Goal: Use online tool/utility: Utilize a website feature to perform a specific function

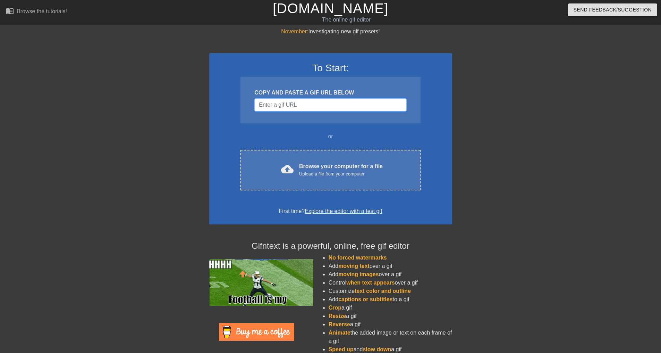
click at [294, 102] on input "Username" at bounding box center [330, 104] width 152 height 13
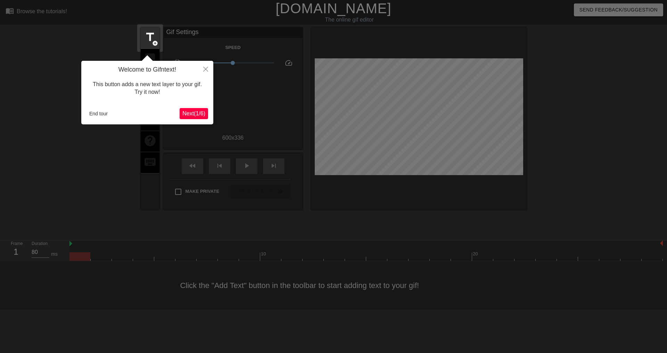
click at [195, 106] on div "Welcome to Gifntext! This button adds a new text layer to your gif. Try it now!…" at bounding box center [147, 93] width 132 height 64
click at [198, 110] on span "Next ( 1 / 6 )" at bounding box center [193, 113] width 23 height 6
click at [198, 109] on body "menu_book Browse the tutorials! Gifntext.com The online gif editor Send Feedbac…" at bounding box center [333, 154] width 667 height 309
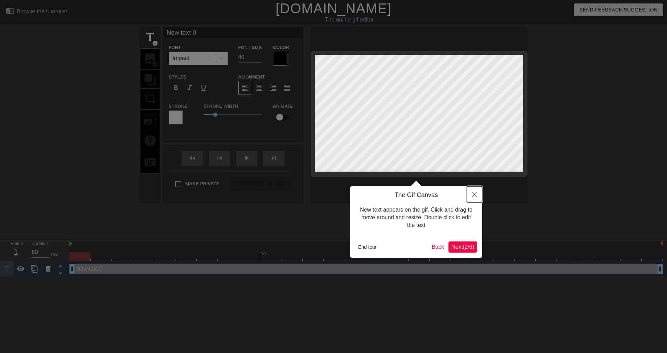
click at [467, 197] on button "Close" at bounding box center [474, 194] width 15 height 16
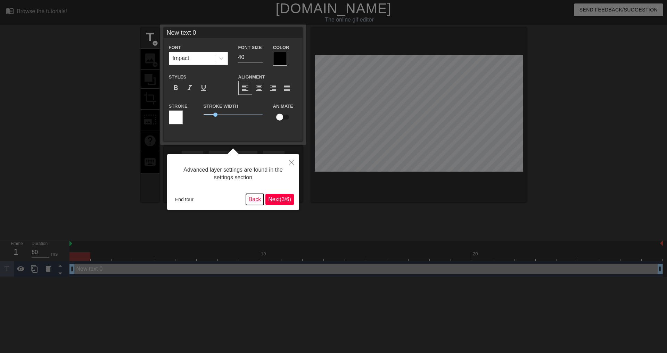
click at [248, 200] on button "Back" at bounding box center [255, 199] width 18 height 11
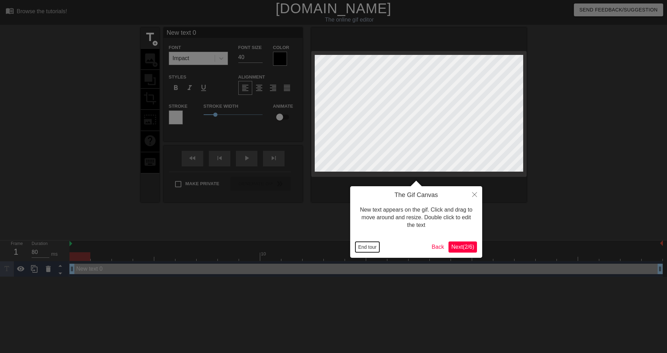
click at [368, 243] on button "End tour" at bounding box center [367, 247] width 24 height 10
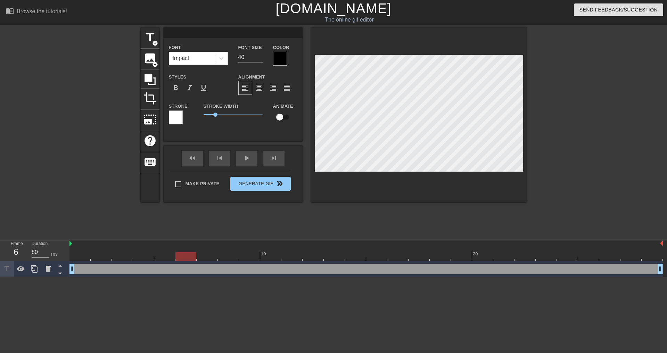
scroll to position [1, 1]
click at [568, 186] on div at bounding box center [587, 131] width 104 height 208
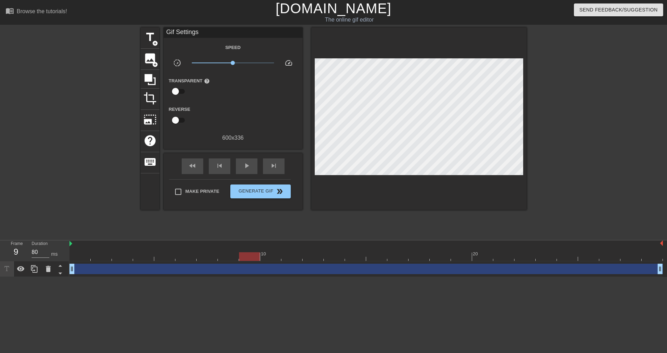
drag, startPoint x: 251, startPoint y: 253, endPoint x: 242, endPoint y: 253, distance: 8.3
click at [242, 253] on div at bounding box center [249, 256] width 21 height 9
drag, startPoint x: 250, startPoint y: 257, endPoint x: 348, endPoint y: 249, distance: 98.2
click at [348, 249] on div "10 20" at bounding box center [365, 250] width 593 height 20
drag, startPoint x: 349, startPoint y: 254, endPoint x: 342, endPoint y: 255, distance: 6.3
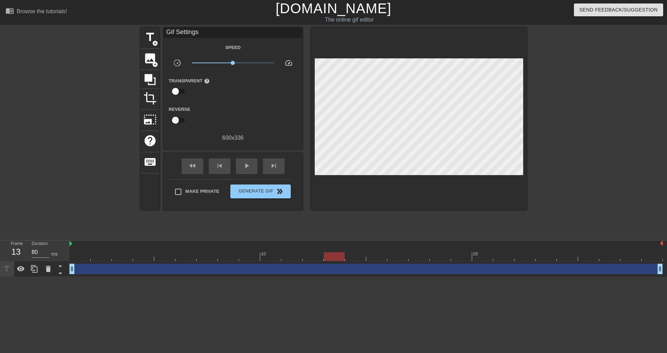
click at [342, 255] on div at bounding box center [334, 256] width 21 height 9
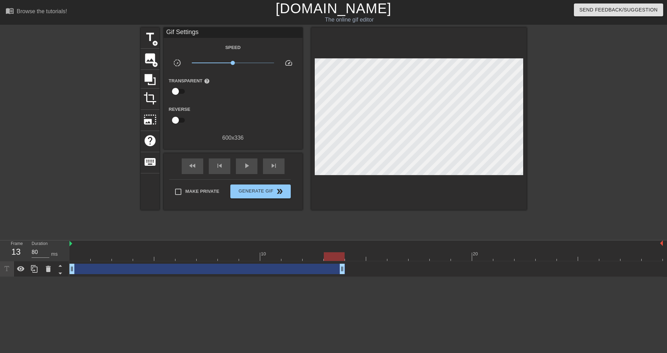
drag, startPoint x: 661, startPoint y: 268, endPoint x: 346, endPoint y: 265, distance: 314.6
click at [346, 265] on div "drag_handle drag_handle" at bounding box center [365, 269] width 593 height 10
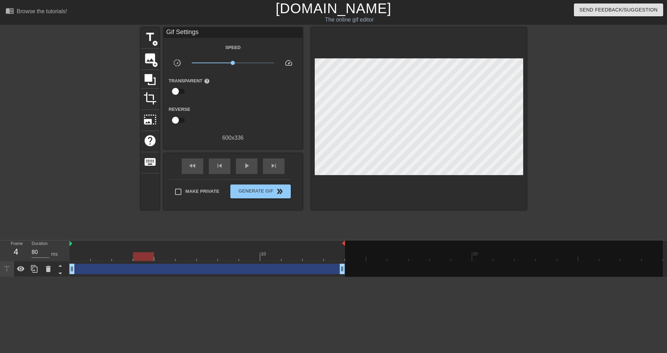
drag, startPoint x: 662, startPoint y: 242, endPoint x: 346, endPoint y: 251, distance: 316.4
click at [346, 251] on div "10 20" at bounding box center [365, 250] width 593 height 20
drag, startPoint x: 101, startPoint y: 254, endPoint x: 66, endPoint y: 256, distance: 35.1
click at [66, 256] on div "Frame 1 Duration 80 ms 10 20 drag_handle drag_handle" at bounding box center [333, 258] width 667 height 36
click at [264, 195] on button "Generate Gif double_arrow" at bounding box center [260, 191] width 60 height 14
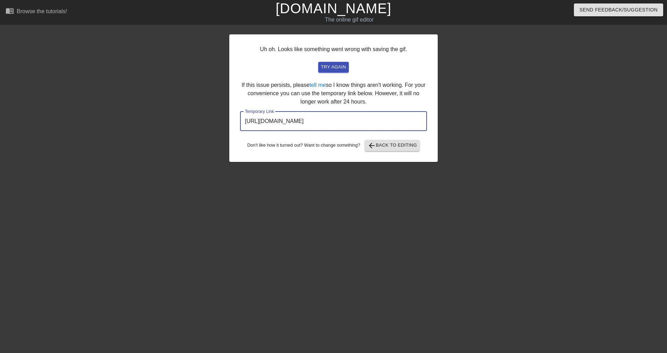
click at [338, 121] on input "https://www.gifntext.com/temp_generations/zqA66RZF.gif" at bounding box center [333, 120] width 187 height 19
click at [386, 145] on span "arrow_back Back to Editing" at bounding box center [392, 145] width 50 height 8
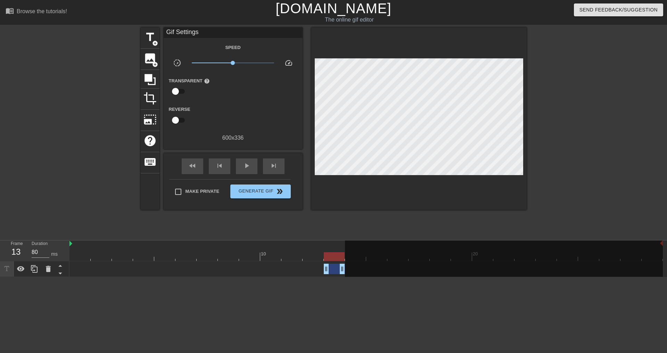
drag, startPoint x: 72, startPoint y: 271, endPoint x: 331, endPoint y: 271, distance: 259.0
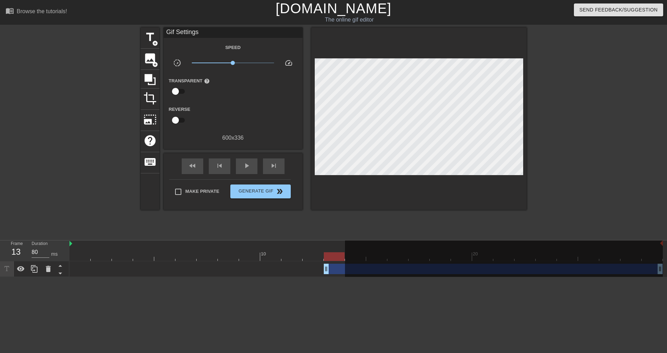
drag, startPoint x: 343, startPoint y: 270, endPoint x: 616, endPoint y: 269, distance: 273.2
click at [661, 267] on html "menu_book Browse the tutorials! Gifntext.com The online gif editor Send Feedbac…" at bounding box center [333, 138] width 667 height 277
drag, startPoint x: 325, startPoint y: 270, endPoint x: 348, endPoint y: 269, distance: 22.6
click at [348, 269] on div "10 20 drag_handle drag_handle" at bounding box center [367, 258] width 597 height 36
click at [332, 252] on div at bounding box center [334, 256] width 21 height 9
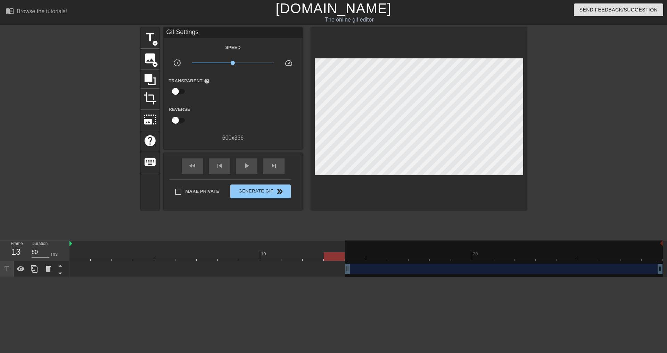
click at [336, 254] on div at bounding box center [334, 256] width 21 height 9
click at [264, 254] on div at bounding box center [365, 256] width 593 height 9
click at [339, 258] on div at bounding box center [365, 256] width 593 height 9
click at [354, 258] on div at bounding box center [504, 259] width 318 height 38
click at [264, 266] on div "drag_handle drag_handle" at bounding box center [365, 269] width 593 height 10
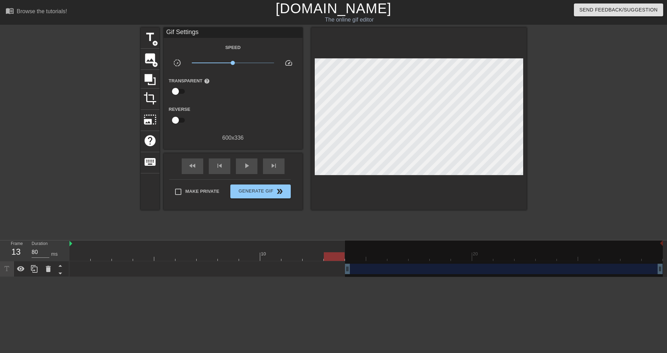
click at [339, 267] on div "drag_handle drag_handle" at bounding box center [365, 269] width 593 height 10
click at [336, 259] on div at bounding box center [334, 256] width 21 height 9
click at [332, 257] on div at bounding box center [334, 256] width 21 height 9
drag, startPoint x: 346, startPoint y: 269, endPoint x: 227, endPoint y: 267, distance: 119.8
click at [227, 267] on div "10 20 drag_handle drag_handle" at bounding box center [367, 258] width 597 height 36
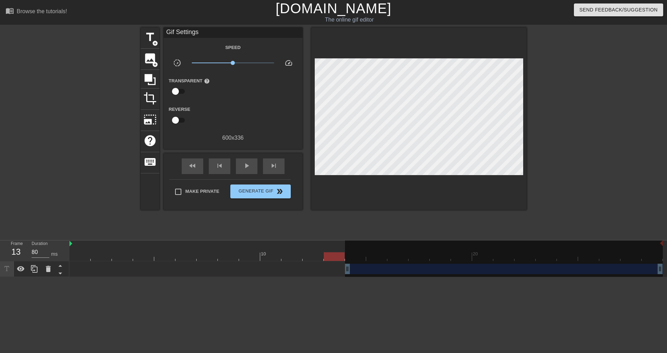
click at [353, 270] on div at bounding box center [504, 259] width 318 height 38
click at [341, 269] on div "drag_handle drag_handle" at bounding box center [365, 269] width 593 height 10
drag, startPoint x: 346, startPoint y: 268, endPoint x: 319, endPoint y: 268, distance: 27.8
click at [312, 268] on div "10 20 drag_handle drag_handle" at bounding box center [367, 258] width 597 height 36
drag, startPoint x: 308, startPoint y: 258, endPoint x: 114, endPoint y: 246, distance: 194.4
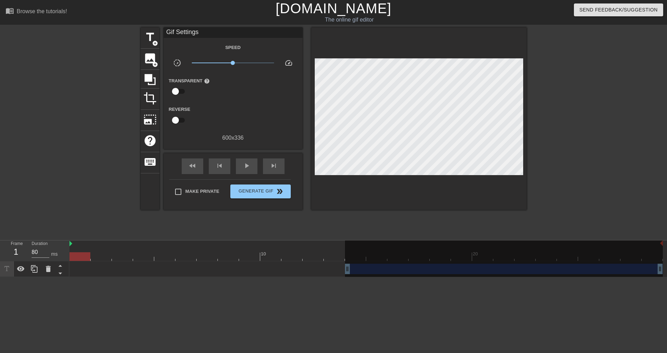
click at [39, 253] on div "Frame 1 Duration 80 ms 10 20 drag_handle drag_handle" at bounding box center [333, 258] width 667 height 36
click at [336, 253] on div at bounding box center [365, 256] width 593 height 9
click at [351, 270] on div at bounding box center [504, 259] width 318 height 38
click at [339, 270] on div "drag_handle drag_handle" at bounding box center [365, 269] width 593 height 10
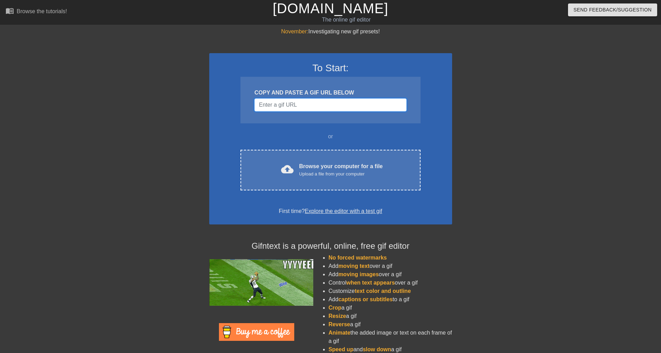
drag, startPoint x: 323, startPoint y: 109, endPoint x: 320, endPoint y: 115, distance: 7.0
click at [324, 107] on input "Username" at bounding box center [330, 104] width 152 height 13
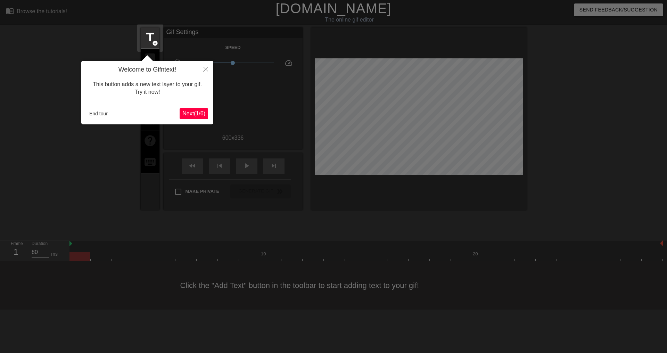
click at [86, 117] on div "Welcome to Gifntext! This button adds a new text layer to your gif. Try it now!…" at bounding box center [147, 93] width 132 height 64
click at [93, 119] on div "End tour Next ( 1 / 6 )" at bounding box center [147, 113] width 122 height 11
click at [97, 113] on button "End tour" at bounding box center [98, 113] width 24 height 10
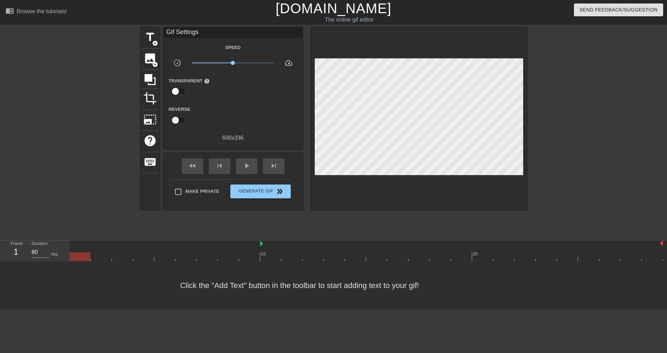
drag, startPoint x: 69, startPoint y: 244, endPoint x: 261, endPoint y: 241, distance: 191.3
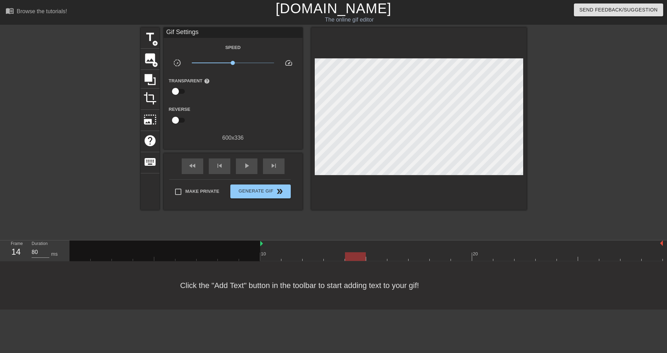
drag, startPoint x: 76, startPoint y: 252, endPoint x: 346, endPoint y: 251, distance: 269.4
click at [346, 251] on div "10 20" at bounding box center [365, 250] width 593 height 20
drag, startPoint x: 260, startPoint y: 244, endPoint x: 343, endPoint y: 239, distance: 83.5
click at [343, 239] on div "menu_book Browse the tutorials! [DOMAIN_NAME] The online gif editor Send Feedba…" at bounding box center [333, 154] width 667 height 309
drag, startPoint x: 626, startPoint y: 254, endPoint x: 456, endPoint y: 250, distance: 169.5
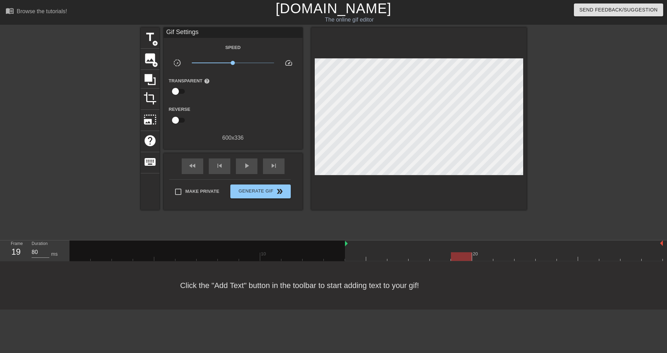
click at [456, 250] on div "10 20" at bounding box center [365, 250] width 593 height 20
click at [467, 257] on div at bounding box center [461, 256] width 21 height 9
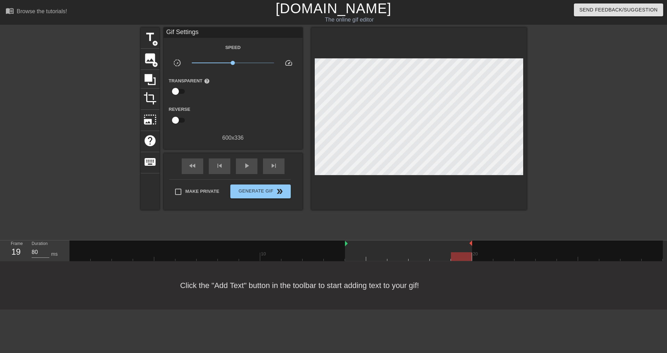
drag, startPoint x: 661, startPoint y: 244, endPoint x: 462, endPoint y: 253, distance: 198.8
click at [462, 253] on div "10 20" at bounding box center [365, 250] width 593 height 20
click at [256, 192] on span "Generate Gif double_arrow" at bounding box center [260, 191] width 55 height 8
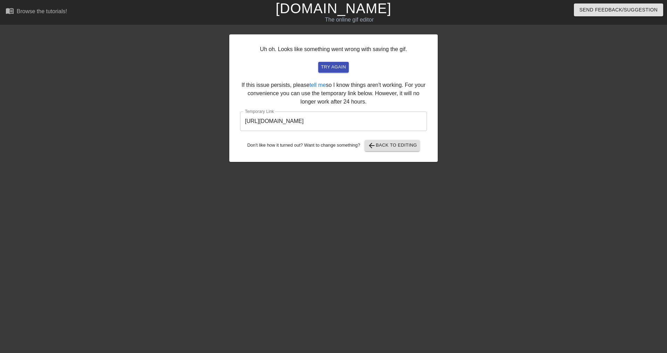
click at [362, 124] on input "[URL][DOMAIN_NAME]" at bounding box center [333, 120] width 187 height 19
click at [384, 139] on div "Uh oh. Looks like something went wrong with saving the gif. try again If this i…" at bounding box center [333, 97] width 208 height 127
click at [389, 146] on span "arrow_back Back to Editing" at bounding box center [392, 145] width 50 height 8
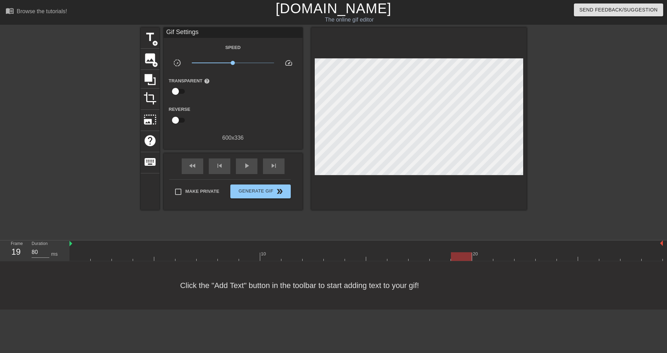
click at [450, 251] on div at bounding box center [439, 251] width 21 height 9
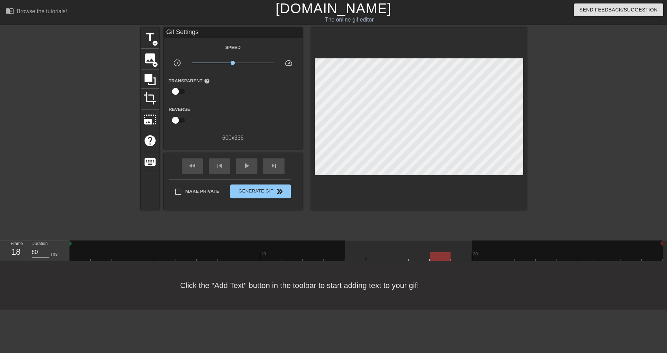
click at [353, 249] on div at bounding box center [355, 251] width 21 height 9
click at [343, 247] on div at bounding box center [206, 253] width 275 height 26
click at [224, 248] on div at bounding box center [206, 253] width 275 height 26
drag, startPoint x: 69, startPoint y: 244, endPoint x: 73, endPoint y: 244, distance: 4.2
click at [73, 244] on div "Frame 14 Duration 80 ms 10 20" at bounding box center [333, 250] width 667 height 21
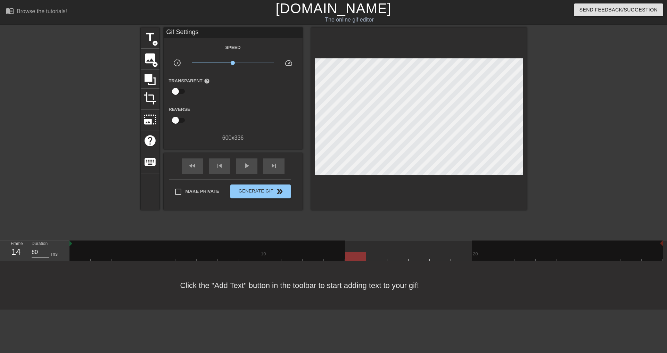
drag, startPoint x: 351, startPoint y: 255, endPoint x: 297, endPoint y: 254, distance: 53.8
click at [294, 254] on div "10 20" at bounding box center [365, 250] width 593 height 20
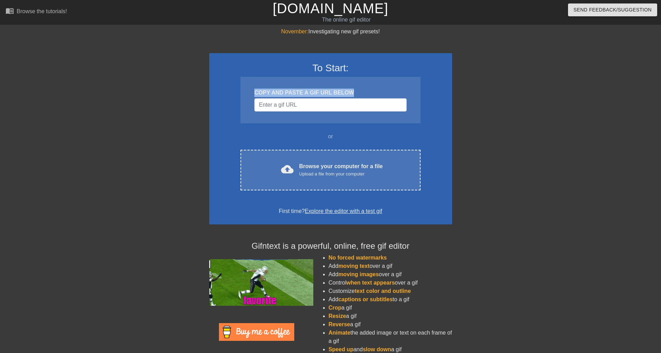
drag, startPoint x: 331, startPoint y: 112, endPoint x: 317, endPoint y: 105, distance: 16.3
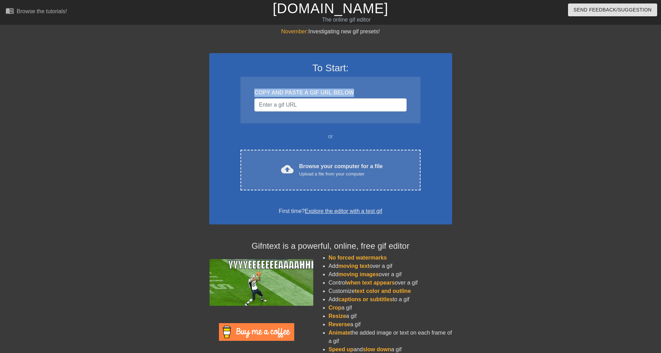
click at [328, 110] on div "COPY AND PASTE A GIF URL BELOW" at bounding box center [331, 100] width 180 height 47
click at [317, 105] on input "Username" at bounding box center [330, 104] width 152 height 13
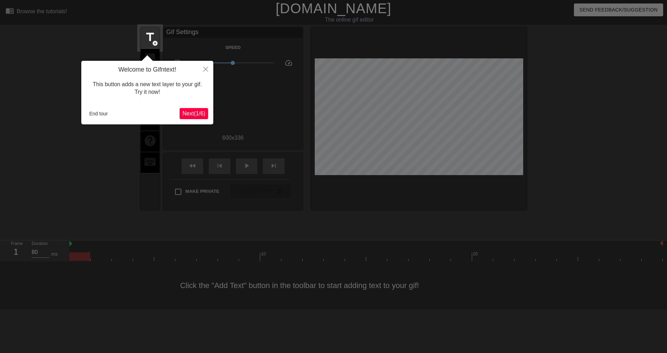
click at [179, 250] on div at bounding box center [333, 176] width 667 height 353
click at [90, 106] on div "Welcome to Gifntext! This button adds a new text layer to your gif. Try it now!…" at bounding box center [147, 93] width 132 height 64
click at [93, 111] on button "End tour" at bounding box center [98, 113] width 24 height 10
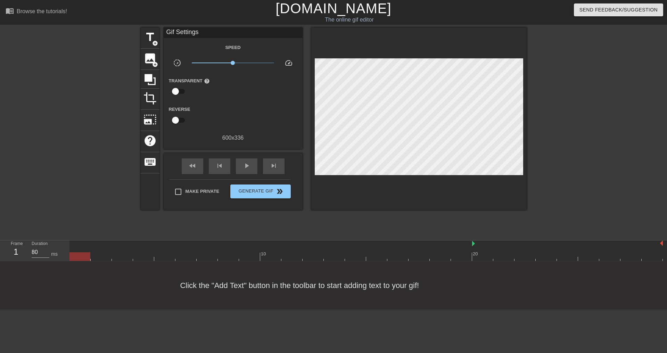
drag, startPoint x: 70, startPoint y: 244, endPoint x: 469, endPoint y: 250, distance: 398.3
click at [469, 250] on div "10 20" at bounding box center [365, 250] width 593 height 20
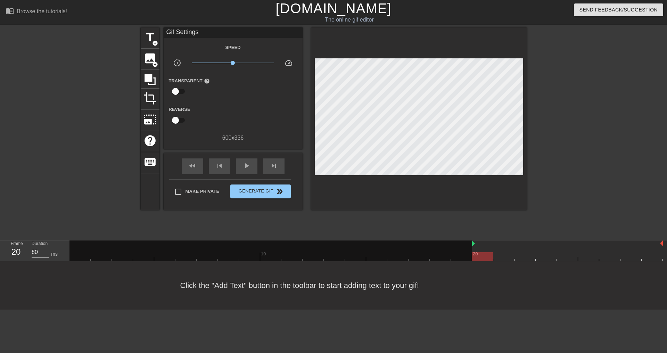
drag, startPoint x: 471, startPoint y: 244, endPoint x: 475, endPoint y: 245, distance: 3.5
click at [472, 244] on div "10 20" at bounding box center [365, 250] width 593 height 20
drag, startPoint x: 473, startPoint y: 244, endPoint x: 454, endPoint y: 246, distance: 19.5
drag, startPoint x: 452, startPoint y: 244, endPoint x: 474, endPoint y: 246, distance: 21.9
drag, startPoint x: 580, startPoint y: 257, endPoint x: 482, endPoint y: 260, distance: 98.6
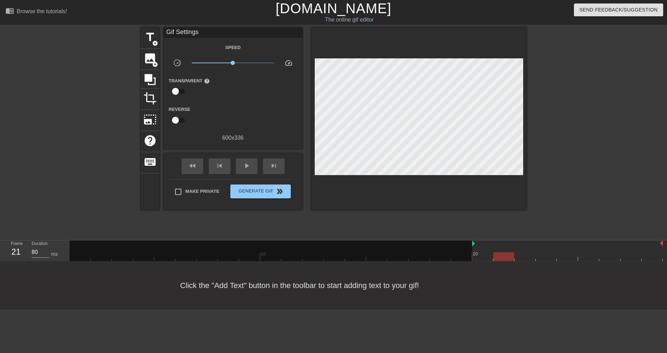
click at [482, 260] on div at bounding box center [365, 256] width 593 height 9
click at [152, 38] on span "title" at bounding box center [149, 37] width 13 height 13
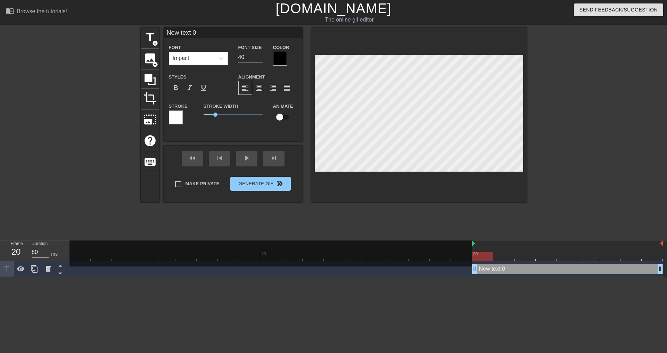
scroll to position [1, 1]
type input "a"
type textarea "a"
type input "an"
type textarea "an"
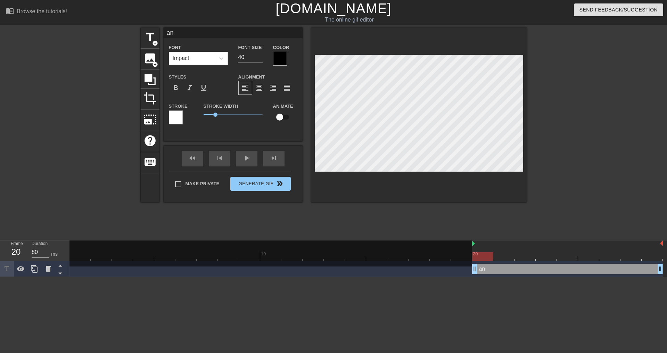
type input "ans"
type textarea "ans"
type input "ansæ"
type textarea "ansæ"
type input "ansæt"
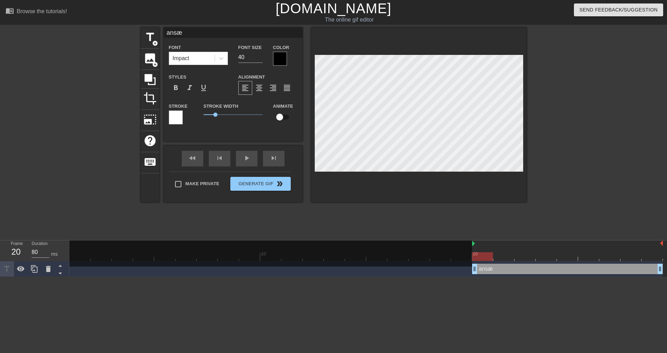
type textarea "ansæt"
type input "ansætt"
type textarea "ansætt"
type input "ansætte"
type textarea "ansætte"
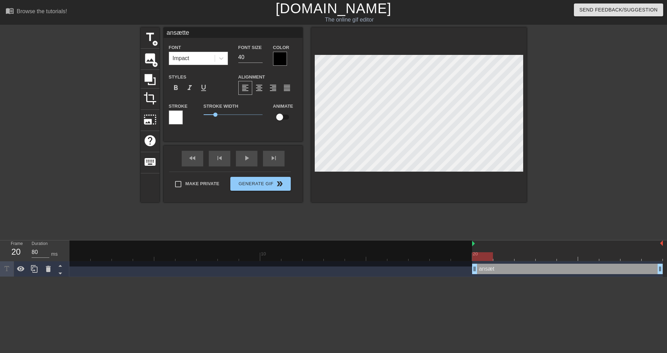
type input "ansættel"
type textarea "ansættel"
type input "ansættels"
type textarea "ansættels"
type input "ansættelse"
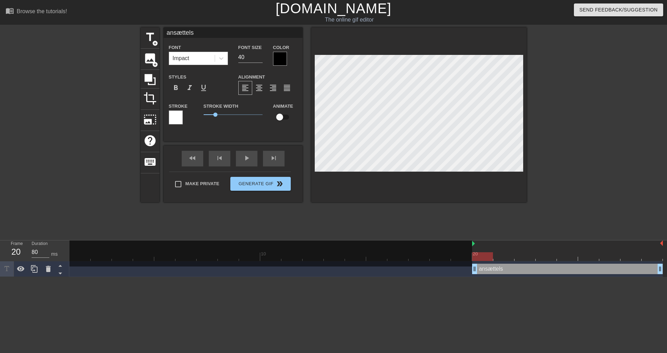
type textarea "ansættelse"
type input "ansættelses"
type textarea "ansættelses"
type input "ansættelsesf"
type textarea "ansættelsesf"
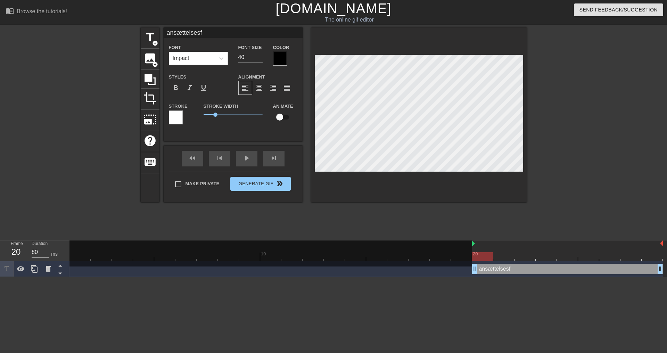
type input "ansættelsesfo"
type textarea "ansættelsesfo"
type input "ansættelsesf"
type textarea "ansættelsesf"
type input "ansættelses"
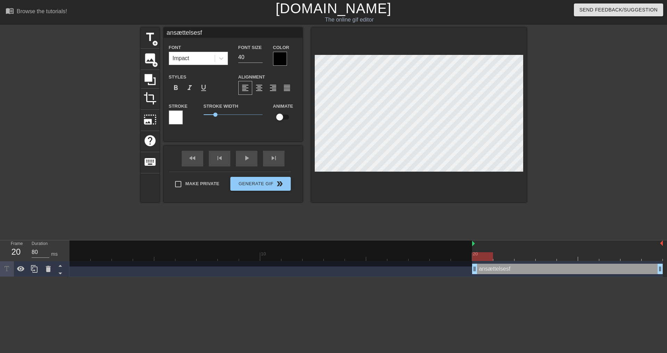
type textarea "ansættelses"
type input "ansættelses"
type textarea "ansættelses"
type input "ansættelses-"
type textarea "ansættelses-"
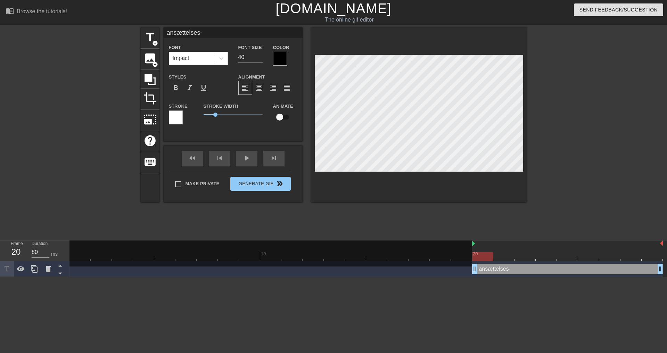
type input "ansættelses-"
type textarea "ansættelses-"
type input "ansættelses-f"
type textarea "ansættelses- f"
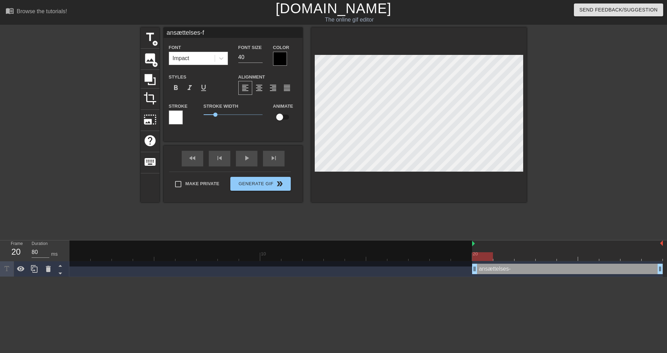
type input "ansættelses-fo"
type textarea "ansættelses- fo"
type input "ansættelses-for"
type textarea "ansættelses- for"
type input "ansættelses-ford"
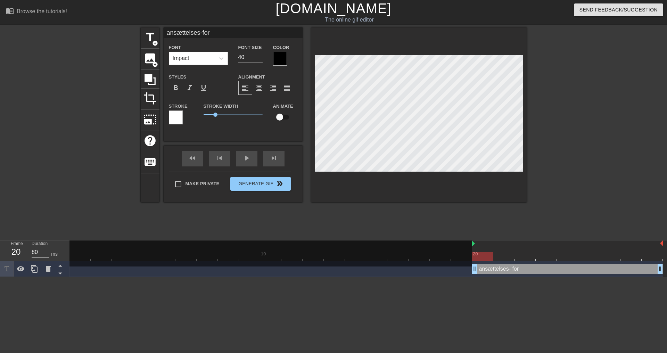
type textarea "ansættelses- ford"
type input "ansættelses-for"
type textarea "ansættelses- for"
type input "ansættelses-forh"
type textarea "ansættelses- forh"
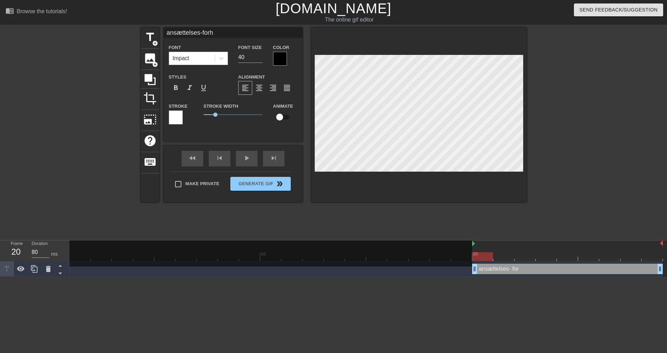
type input "ansættelses-forho"
type textarea "ansættelses- forho"
type input "ansættelses-forhol"
type textarea "ansættelses- forhol"
type input "ansættelses-forhold"
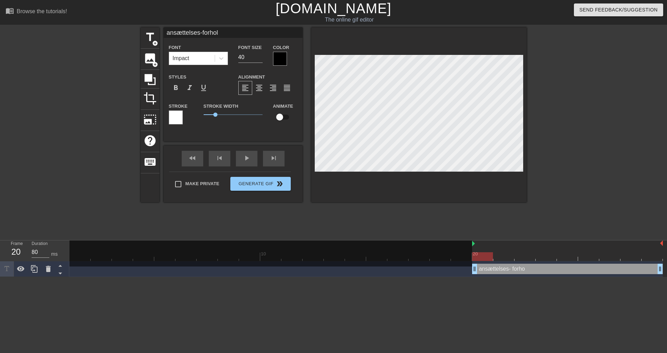
type textarea "ansættelses- forhold"
type input "ansættelses-forhold"
type textarea "ansættelses- forhold"
type input "ansættelses-forhold"
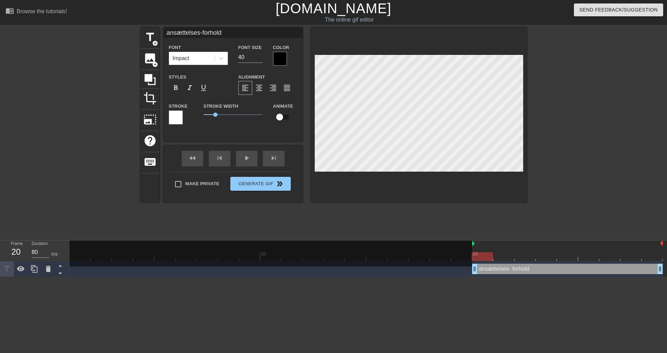
type textarea "ansættelses- forhold"
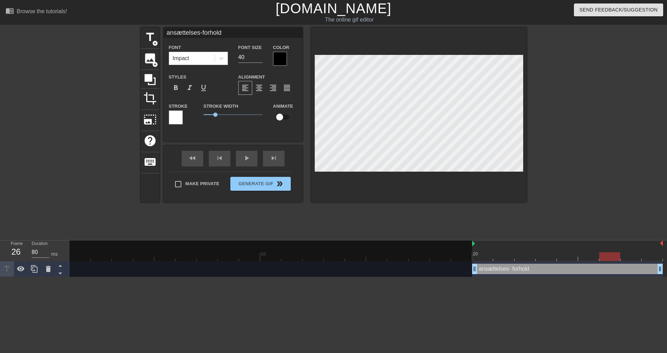
scroll to position [1, 1]
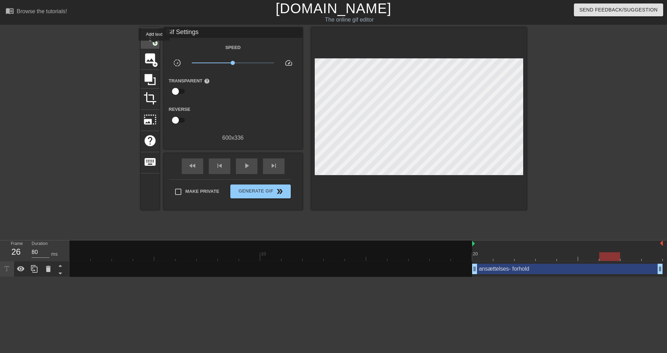
click at [153, 42] on span "add_circle" at bounding box center [155, 43] width 6 height 6
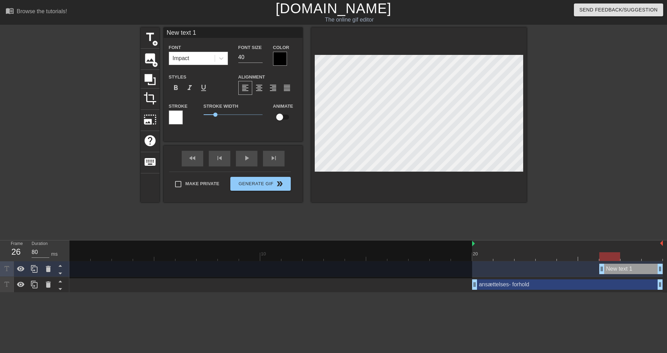
scroll to position [1, 1]
type input "i"
type textarea "i"
type input "in"
type textarea "in"
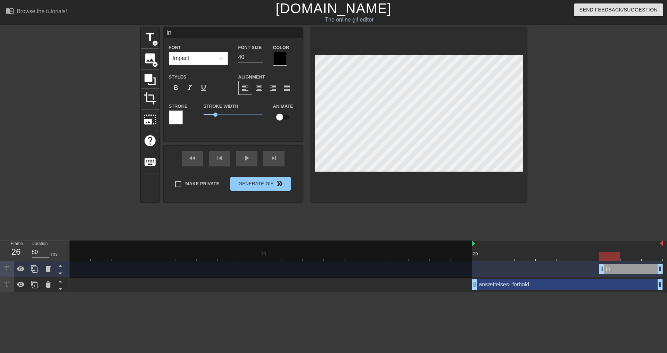
type input "ind"
type textarea "ind"
type input "indb"
type textarea "indb"
type input "indbe"
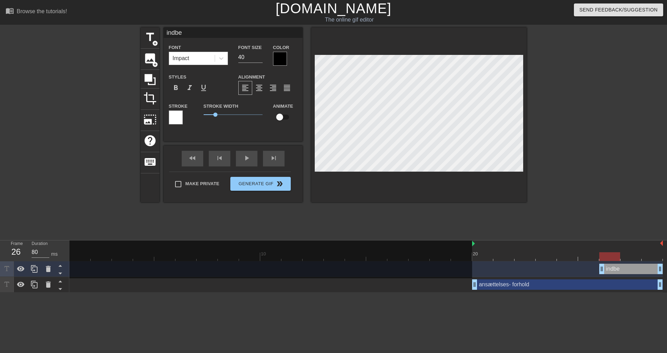
type textarea "indber"
type input "indbere"
type textarea "indbere"
type input "indberet"
type textarea "indberet"
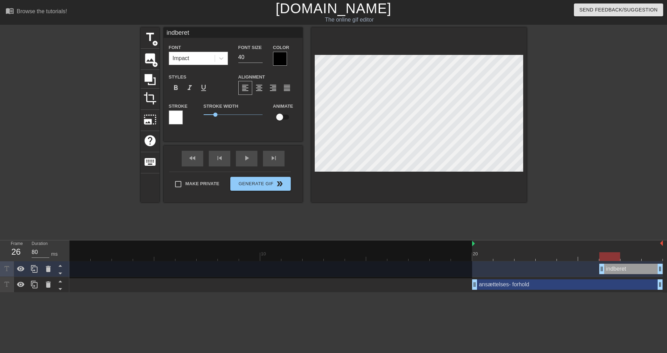
type input "indberetn"
type textarea "indberetn"
type input "indberetni"
type textarea "indberetni"
type input "indberetnin"
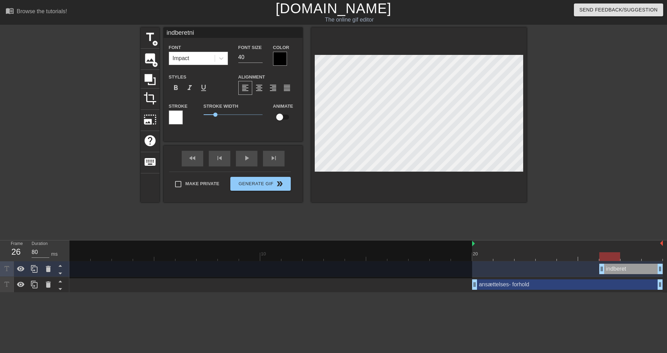
type textarea "indberetnin"
type input "indberetni"
type textarea "indberetni"
type input "indberetn"
type textarea "indberetn"
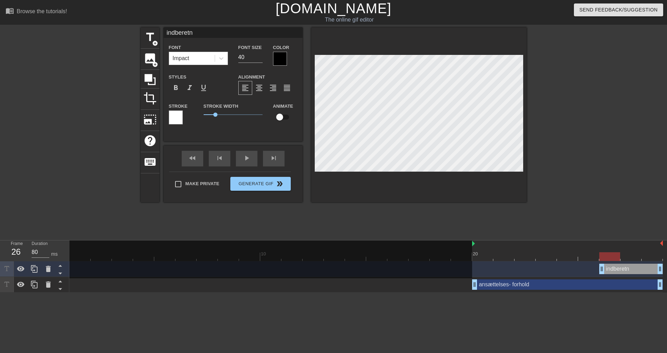
type input "indberet"
type textarea "indberet"
type input "indberetn"
type textarea "indberetn"
type input "indberetni"
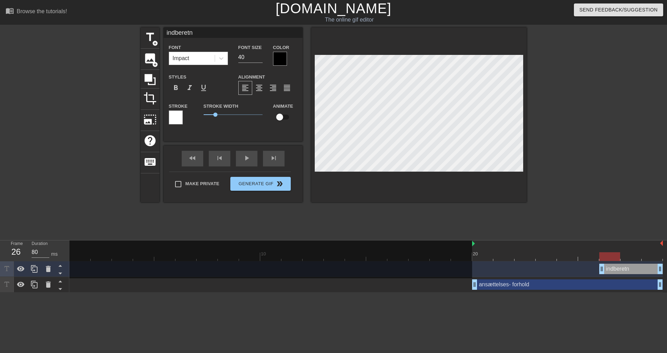
type textarea "indberetni"
type input "indberetnin"
type textarea "indberetnin"
type input "indberetning"
type textarea "indberetning"
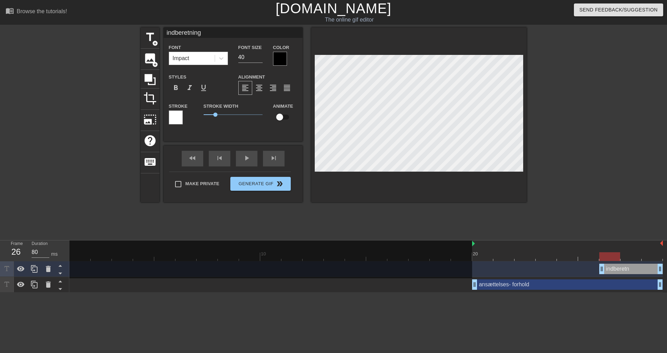
scroll to position [1, 2]
type input "indberetning"
type textarea "indberetning"
type input "indberetning"
type textarea "indberetning"
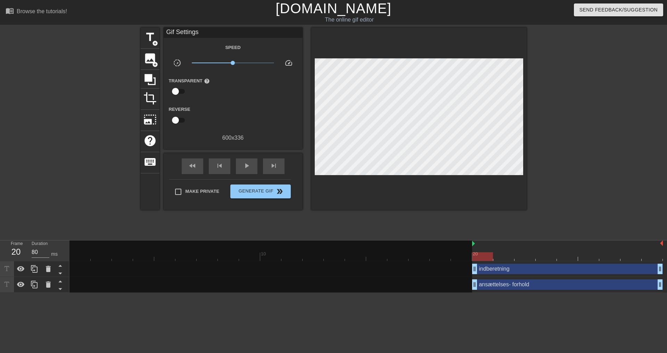
drag, startPoint x: 600, startPoint y: 270, endPoint x: 475, endPoint y: 269, distance: 124.6
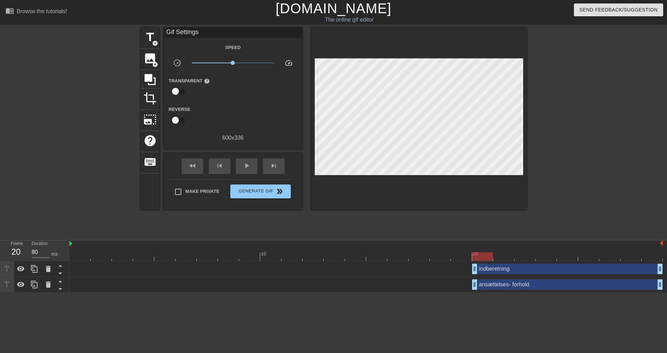
drag, startPoint x: 473, startPoint y: 247, endPoint x: 66, endPoint y: 248, distance: 406.9
click at [66, 248] on div "Frame 20 Duration 80 ms 10 20 indberetning drag_handle drag_handle ansættelses-…" at bounding box center [333, 266] width 667 height 52
drag, startPoint x: 246, startPoint y: 256, endPoint x: 117, endPoint y: 175, distance: 152.1
click at [70, 251] on div "10 20" at bounding box center [365, 250] width 593 height 20
click at [153, 42] on span "add_circle" at bounding box center [155, 43] width 6 height 6
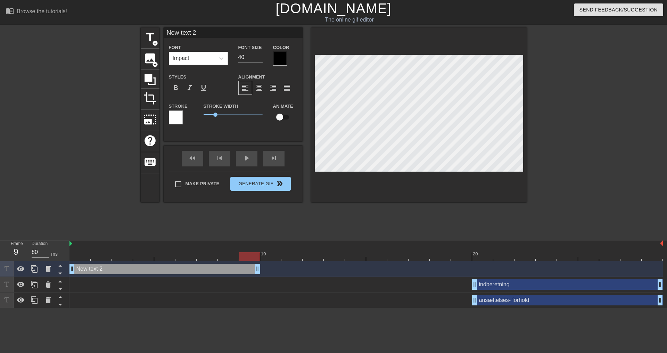
drag, startPoint x: 660, startPoint y: 270, endPoint x: 260, endPoint y: 274, distance: 399.6
click at [260, 274] on div "New text 2 drag_handle drag_handle" at bounding box center [365, 269] width 593 height 16
type input "A"
type textarea "A"
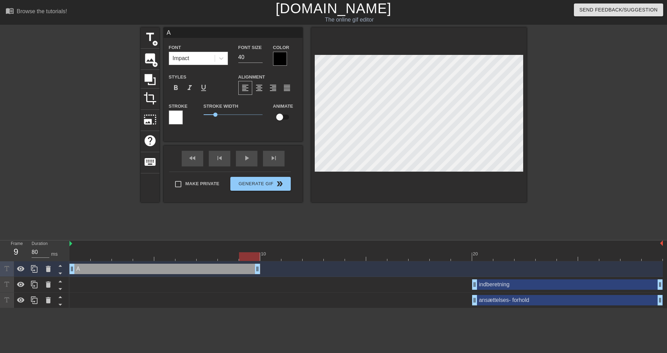
type input "Au"
type textarea "Au"
type input "Aut"
type textarea "Aut"
type input "Auto"
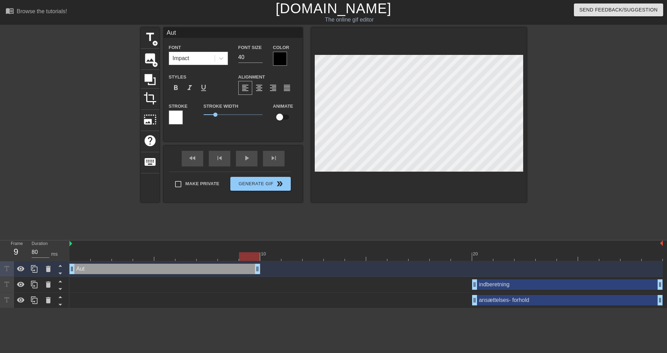
type textarea "Auto"
type input "Autom"
type textarea "Autom"
type input "Automa"
type textarea "Automa"
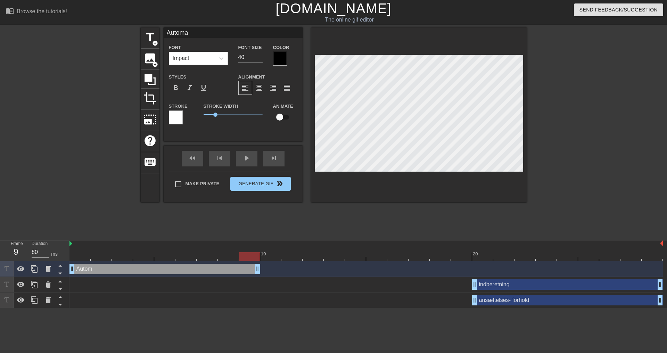
type input "Automat"
type textarea "Automat"
type input "Automati"
type textarea "Automati"
type input "Automatis"
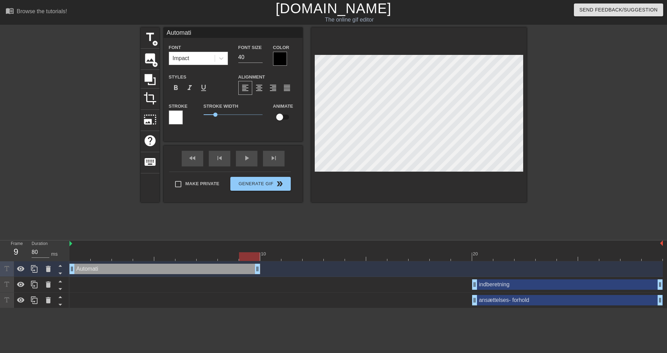
type textarea "Automatis"
type input "Automatise"
type textarea "Automatise"
type input "Automatiser"
type textarea "Automatiser"
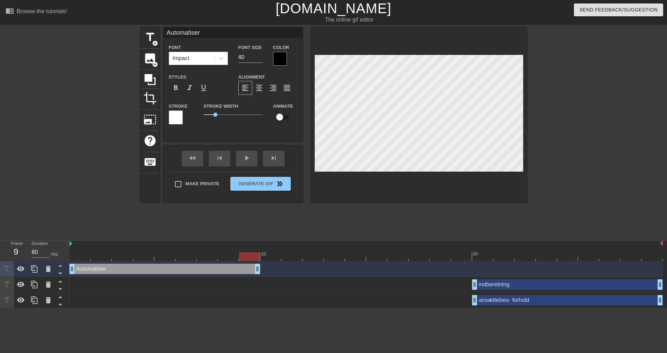
type input "Automatiseri"
type textarea "Automatiseri"
type input "Automatiserin"
type textarea "Automatiserin"
type input "Automatisering"
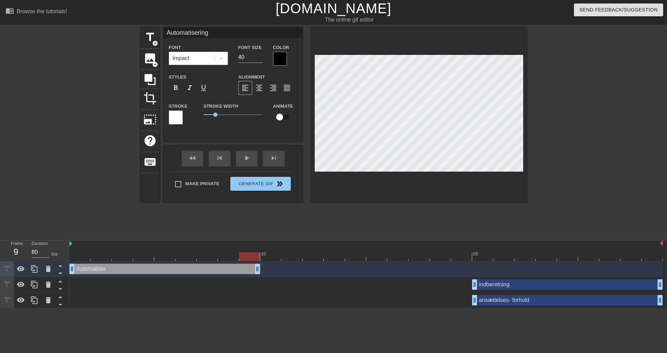
type textarea "Automatisering"
type input "Automatisering"
type textarea "Automatisering"
type input "Automatisering"
type textarea "Automatisering"
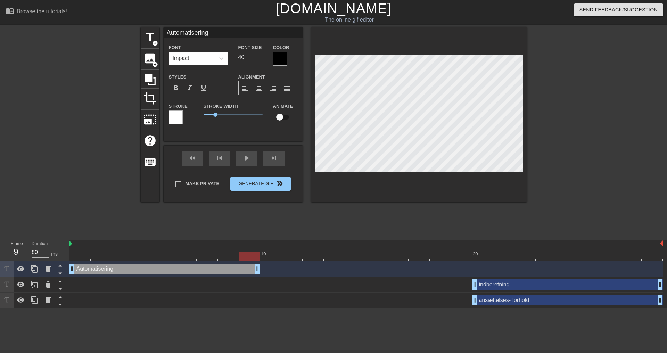
scroll to position [1, 3]
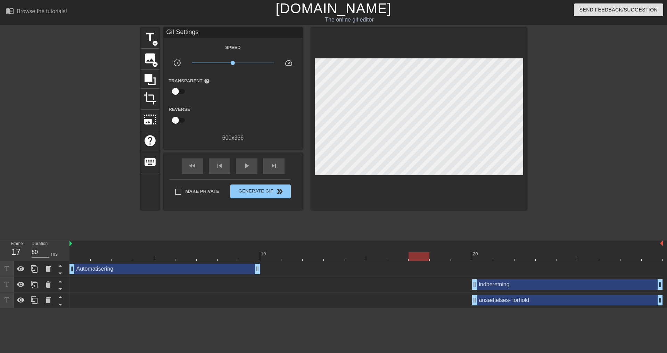
click at [414, 254] on div at bounding box center [418, 256] width 21 height 9
click at [503, 284] on div "indberetning drag_handle drag_handle" at bounding box center [567, 284] width 191 height 10
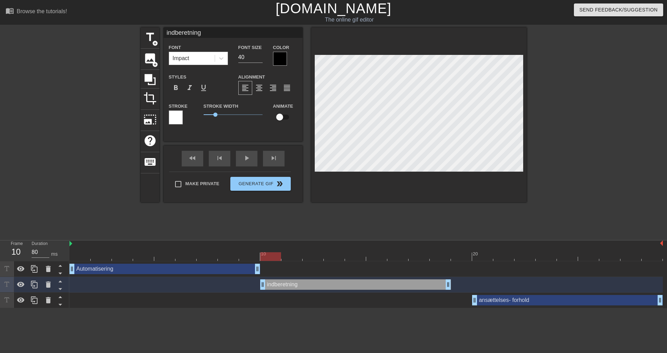
drag, startPoint x: 498, startPoint y: 286, endPoint x: 285, endPoint y: 286, distance: 212.8
click at [285, 286] on div "indberetning drag_handle drag_handle" at bounding box center [355, 284] width 191 height 10
type input "*indberetning"
type textarea "*indberetning"
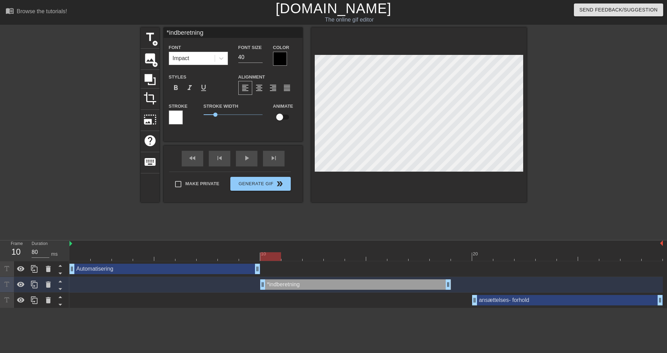
scroll to position [1, 1]
type input "*indberetning*"
type textarea "*indberetning*"
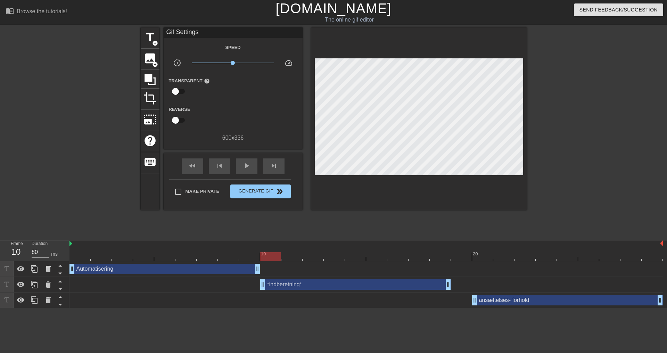
click at [68, 253] on div "Frame 10 Duration 80 ms" at bounding box center [34, 250] width 69 height 21
click at [72, 251] on div at bounding box center [79, 251] width 21 height 9
drag, startPoint x: 448, startPoint y: 286, endPoint x: 465, endPoint y: 284, distance: 17.1
click at [291, 283] on div "*indberetning* drag_handle drag_handle" at bounding box center [366, 284] width 212 height 10
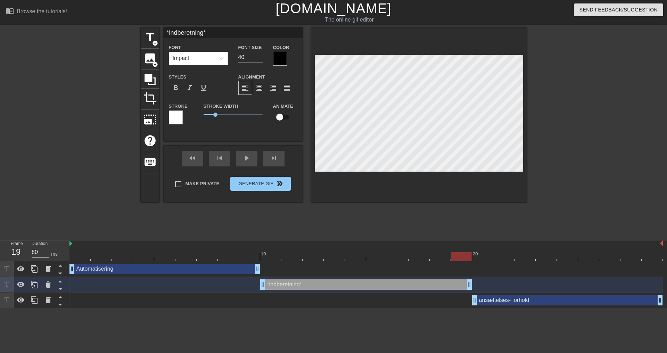
click at [291, 283] on div "*indberetning* drag_handle drag_handle" at bounding box center [366, 284] width 212 height 10
click at [181, 264] on div "Automatisering drag_handle drag_handle" at bounding box center [164, 269] width 191 height 10
type input "Automatisering"
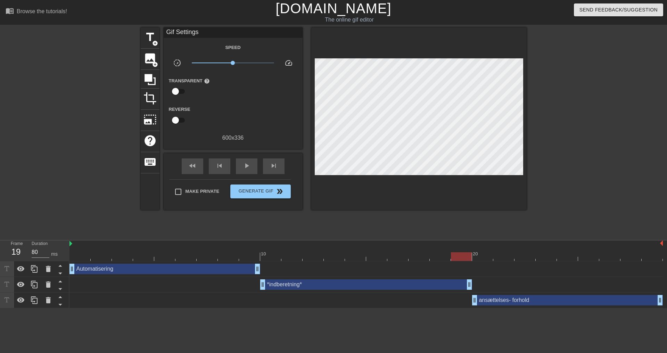
click at [151, 278] on div "*indberetning* drag_handle drag_handle" at bounding box center [365, 285] width 593 height 16
click at [142, 269] on div "Automatisering drag_handle drag_handle" at bounding box center [164, 269] width 191 height 10
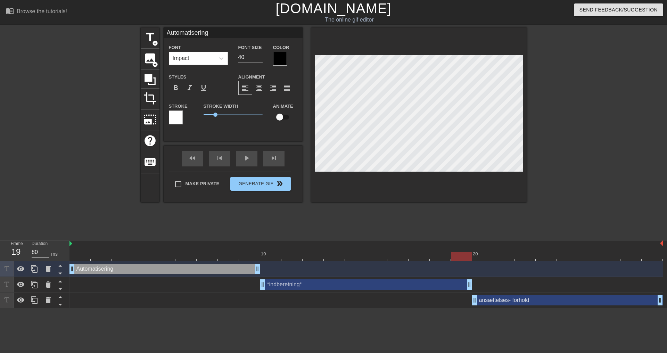
click at [142, 269] on div "Automatisering drag_handle drag_handle" at bounding box center [164, 269] width 191 height 10
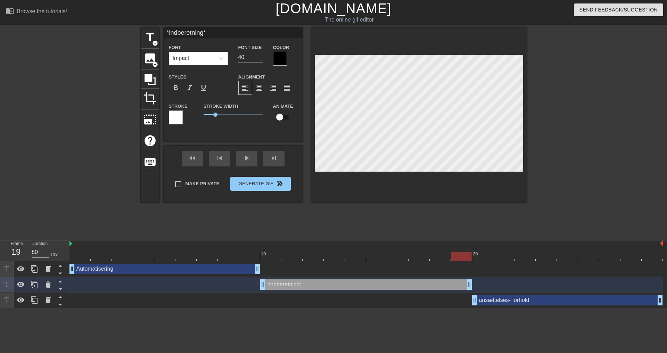
scroll to position [1, 1]
type input "*aindberetning*"
type textarea "*aindberetning*"
type input "*auindberetning*"
type textarea "*auindberetning*"
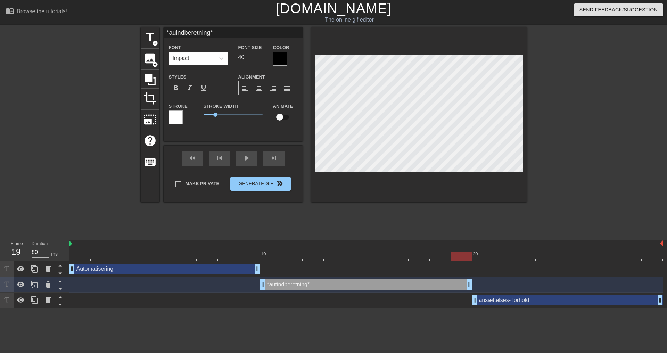
type input "*autindberetning*"
type textarea "*autindberetning*"
type input "*autoindberetning*"
type textarea "*autoindberetning*"
type input "*autoaindberetning*"
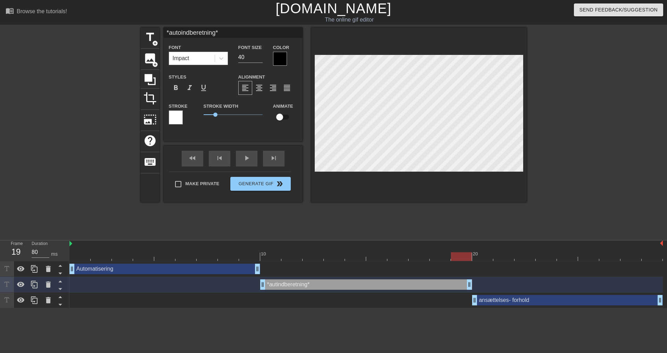
type textarea "*autoaindberetning*"
type input "*autoamindberetning*"
type textarea "*autoamindberetning*"
type input "*autoamtindberetning*"
type textarea "*autoamtindberetning*"
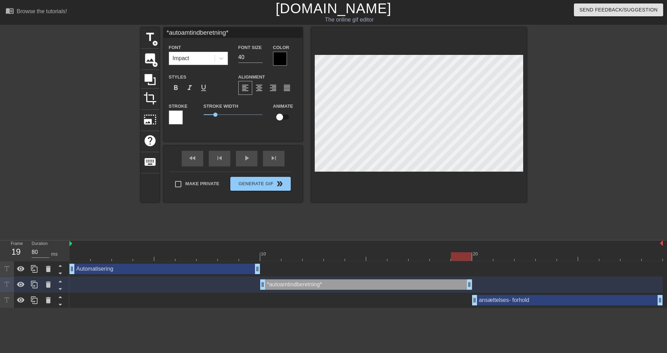
type input "*autoamtoindberetning*"
type textarea "*autoamtoindberetning*"
type input "*autoamtindberetning*"
type textarea "*autoamtindberetning*"
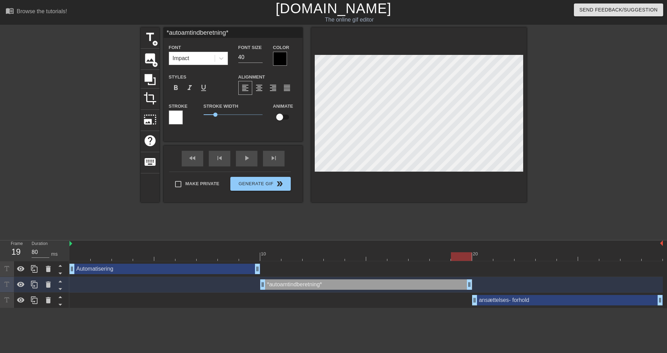
type input "*autoamindberetning*"
type textarea "*autoamindberetning*"
type input "*autoaindberetning*"
type textarea "*autoaindberetning*"
type input "*autoindberetning*"
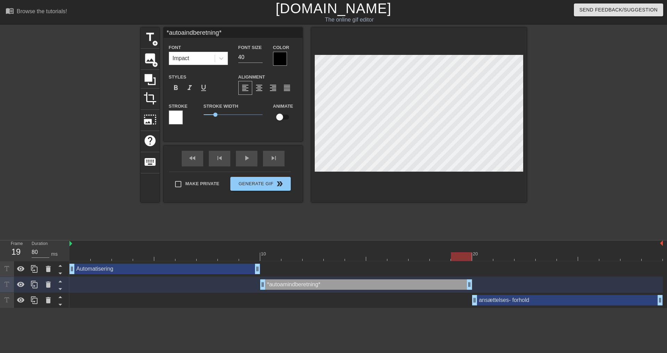
type textarea "*autoindberetning*"
type input "*autoindberetning*"
type textarea "*auto indberetning*"
type input "*automindberetning*"
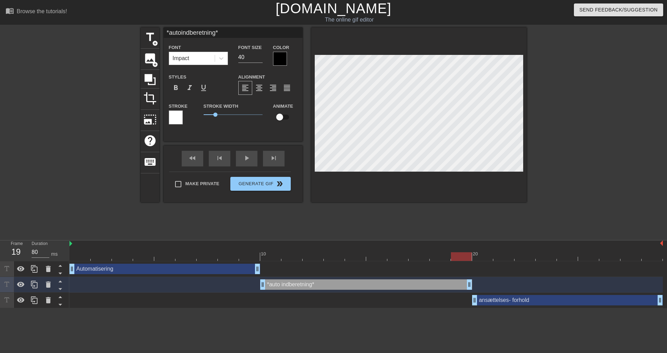
type textarea "*autom indberetning*"
type input "*automaindberetning*"
type textarea "*automa indberetning*"
type input "*automatindberetning*"
type textarea "*automat indberetning*"
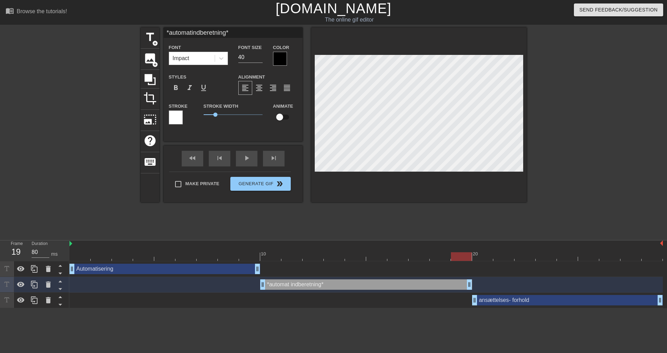
type input "*automatiindberetning*"
type textarea "*automati indberetning*"
type input "*automatisindberetning*"
type textarea "*automatis indberetning*"
type input "*automatiskindberetning*"
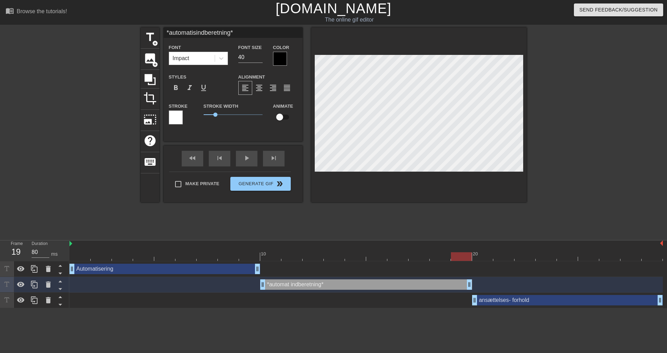
type textarea "*automatisk indberetning*"
type input "*automatisktindberetning*"
type textarea "*automatiskt indberetning*"
type input "*automatiskindberetning*"
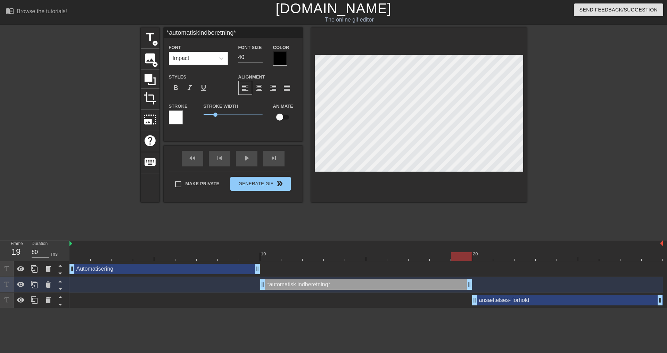
type textarea "*automatisk indberetning*"
click at [102, 267] on div "Automatisering drag_handle drag_handle" at bounding box center [164, 269] width 191 height 10
type input "Automatisering"
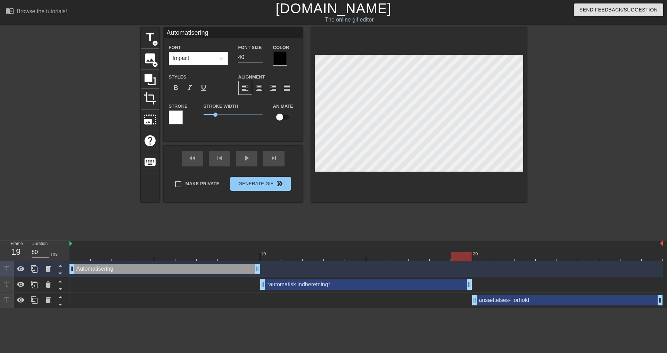
click at [195, 298] on div "ansættelses- forhold drag_handle drag_handle" at bounding box center [365, 300] width 593 height 10
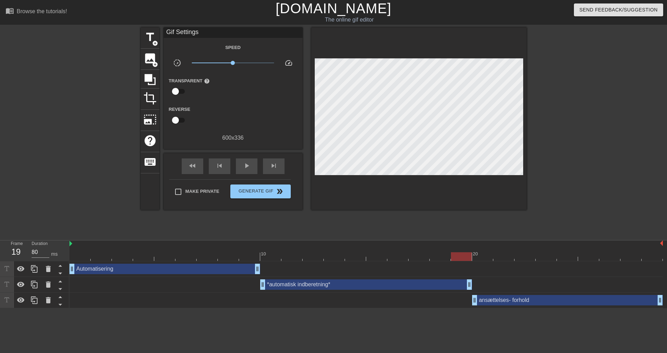
click at [88, 249] on div at bounding box center [79, 251] width 21 height 9
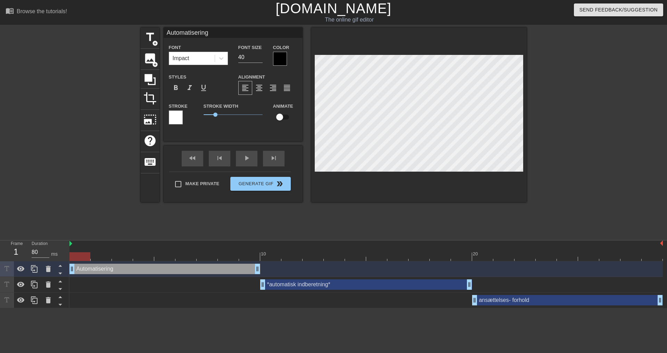
scroll to position [1, 1]
type input "O"
type textarea "O"
type input "Op"
type textarea "Op"
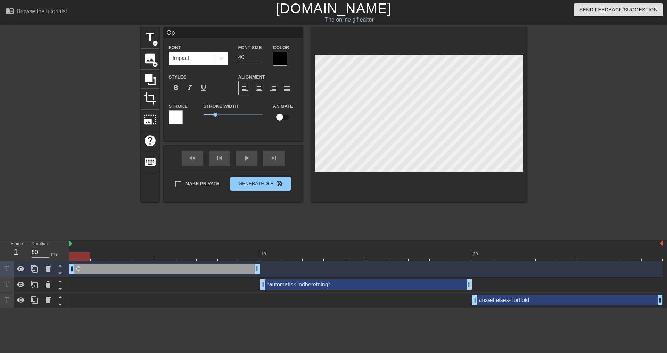
type input "Ops"
type textarea "Opsø"
type input "Opsøæ"
type textarea "Opsøæ"
type input "Opsø"
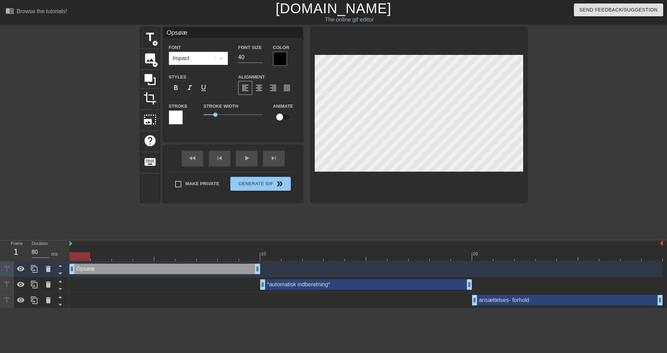
type textarea "Opsø"
type input "Ops"
type textarea "Ops"
type input "Opsø"
type textarea "Opsø"
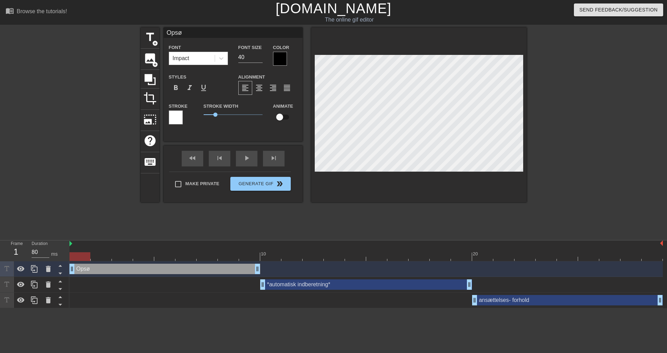
type input "Ops"
type textarea "Ops"
type input "Opsæ"
type textarea "Opsæ"
type input "Opsæt"
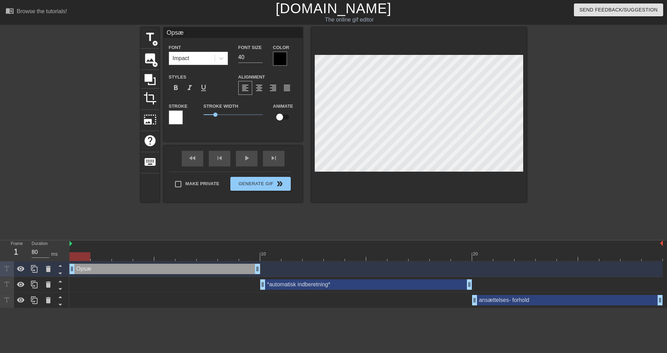
type textarea "Opsæt"
type input "Opsætn"
type textarea "Opsætn"
type input "Opsætni"
type textarea "Opsætni"
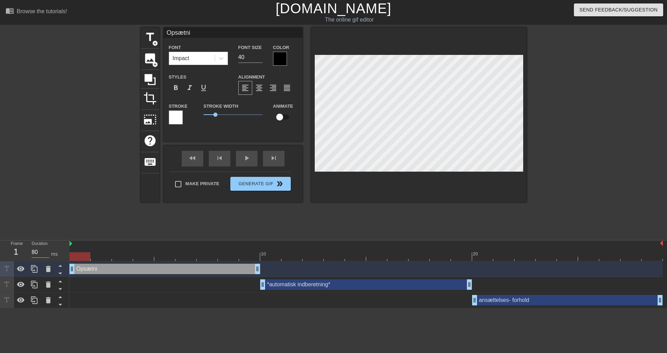
scroll to position [1, 2]
click at [200, 294] on div "ansættelses- forhold drag_handle drag_handle" at bounding box center [365, 300] width 593 height 16
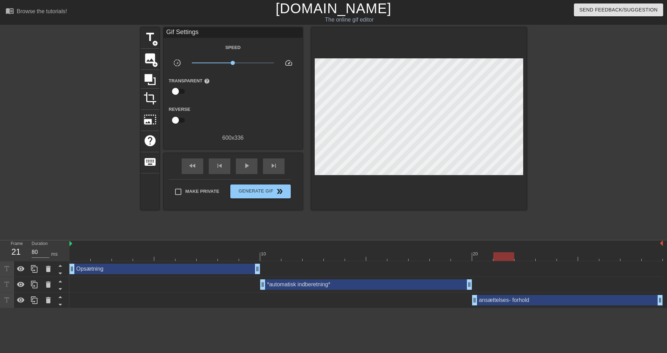
click at [241, 273] on div "Opsætning drag_handle drag_handle" at bounding box center [164, 269] width 191 height 10
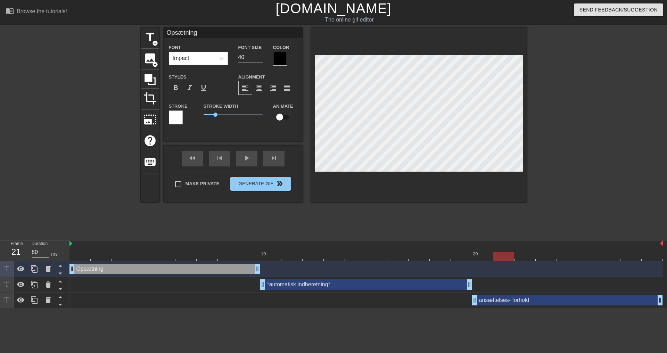
click at [271, 288] on div "*automatisk indberetning* drag_handle drag_handle" at bounding box center [366, 284] width 212 height 10
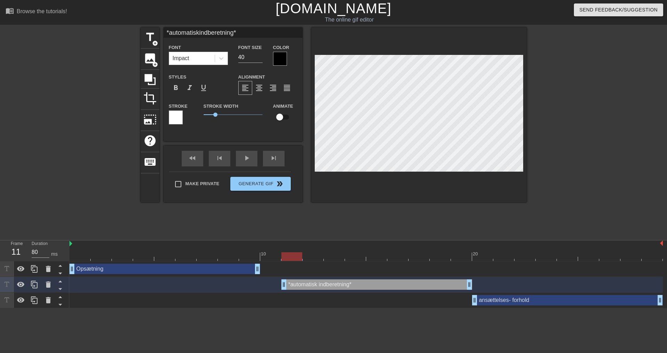
drag, startPoint x: 261, startPoint y: 287, endPoint x: 281, endPoint y: 285, distance: 19.2
click at [281, 285] on div "*automatisk indberetning* drag_handle drag_handle" at bounding box center [365, 284] width 593 height 10
click at [258, 256] on div at bounding box center [365, 256] width 593 height 9
drag, startPoint x: 253, startPoint y: 258, endPoint x: 305, endPoint y: 259, distance: 52.1
click at [305, 259] on div at bounding box center [365, 256] width 593 height 9
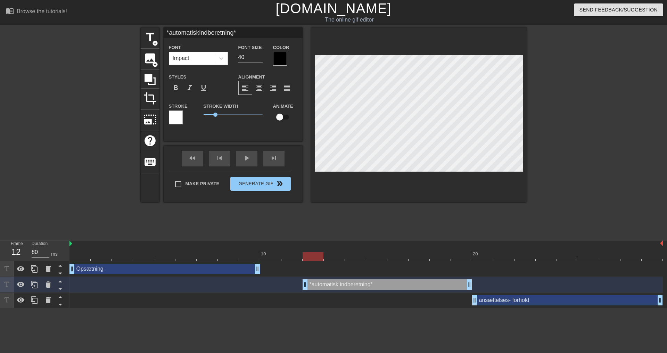
drag, startPoint x: 284, startPoint y: 284, endPoint x: 299, endPoint y: 283, distance: 15.0
click at [299, 283] on div "*automatisk indberetning* drag_handle drag_handle" at bounding box center [365, 284] width 593 height 10
drag, startPoint x: 259, startPoint y: 269, endPoint x: 294, endPoint y: 269, distance: 35.1
click at [74, 256] on div at bounding box center [365, 256] width 593 height 9
click at [142, 304] on div "ansættelses- forhold drag_handle drag_handle" at bounding box center [365, 300] width 593 height 10
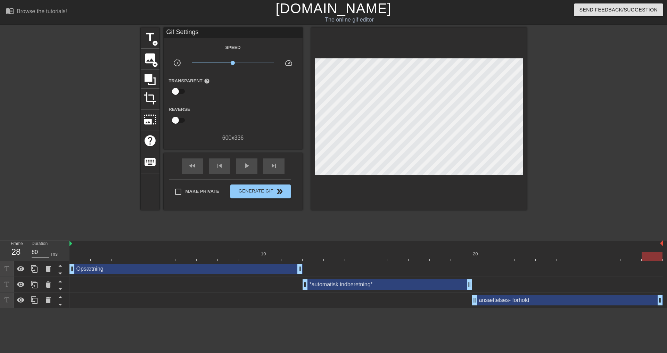
click at [470, 252] on div at bounding box center [365, 256] width 593 height 9
click at [476, 254] on div at bounding box center [365, 256] width 593 height 9
click at [153, 44] on span "add_circle" at bounding box center [155, 43] width 6 height 6
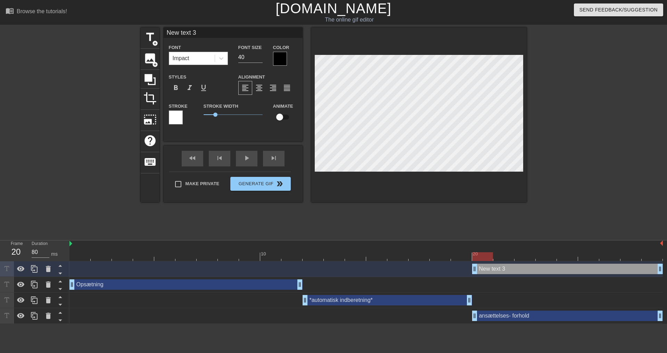
click at [190, 56] on div "Impact" at bounding box center [191, 58] width 45 height 12
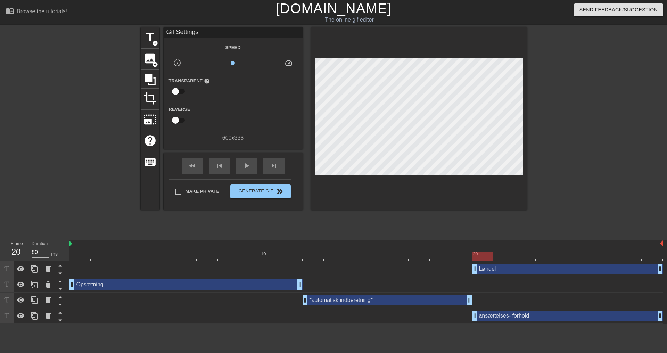
click at [524, 268] on div "Løndel drag_handle drag_handle" at bounding box center [567, 269] width 191 height 10
click at [389, 324] on html "menu_book Browse the tutorials! Gifntext.com The online gif editor Send Feedbac…" at bounding box center [333, 162] width 667 height 324
click at [449, 253] on div at bounding box center [365, 256] width 593 height 9
drag, startPoint x: 436, startPoint y: 256, endPoint x: 451, endPoint y: 256, distance: 14.9
click at [450, 256] on div at bounding box center [439, 256] width 21 height 9
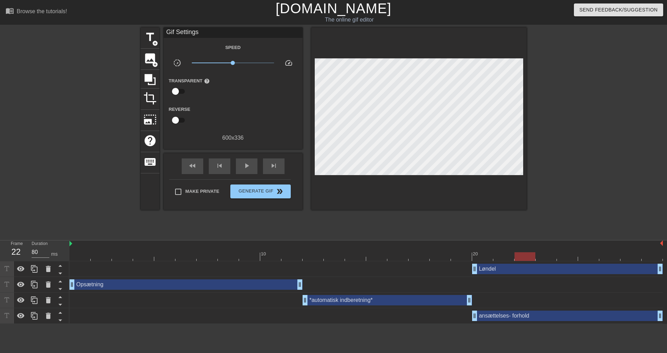
drag, startPoint x: 458, startPoint y: 256, endPoint x: 525, endPoint y: 254, distance: 67.4
click at [525, 254] on div at bounding box center [524, 256] width 21 height 9
click at [263, 192] on span "Generate Gif double_arrow" at bounding box center [260, 191] width 55 height 8
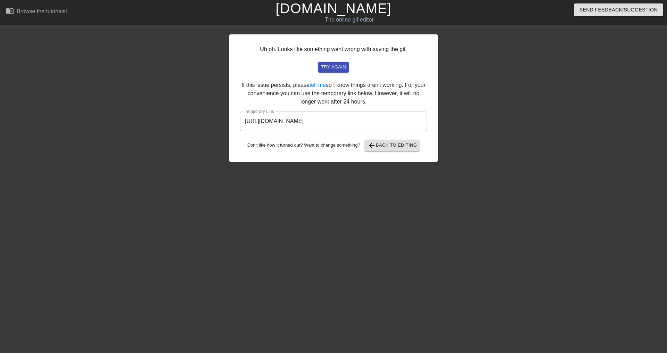
click at [371, 120] on input "https://www.gifntext.com/temp_generations/Ol6KtqvI.gif" at bounding box center [333, 120] width 187 height 19
